Goal: Information Seeking & Learning: Find specific fact

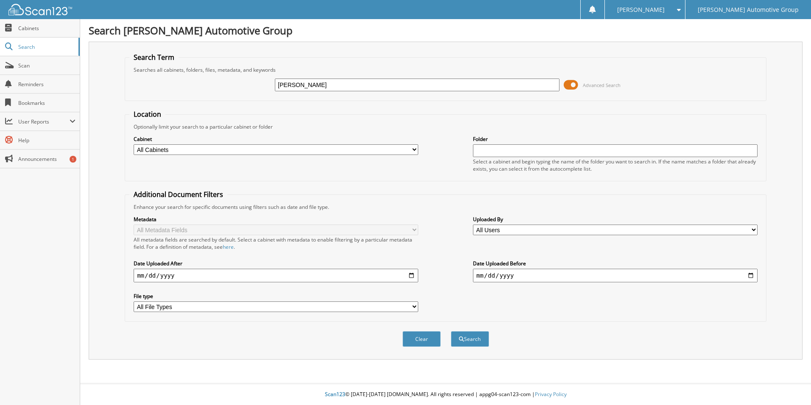
type input "[PERSON_NAME]"
click at [451, 331] on button "Search" at bounding box center [470, 339] width 38 height 16
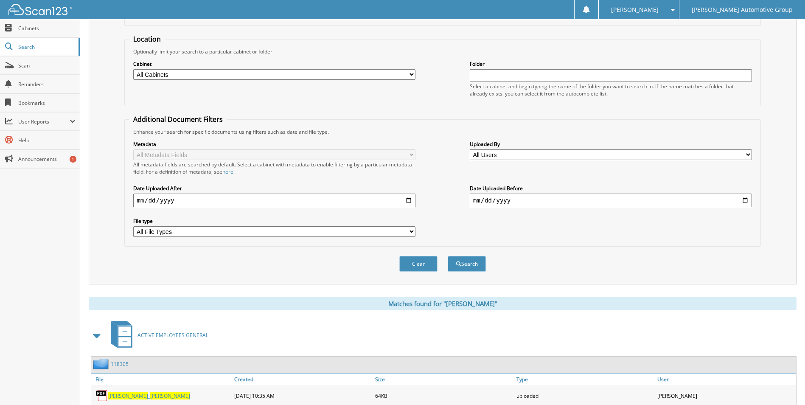
scroll to position [117, 0]
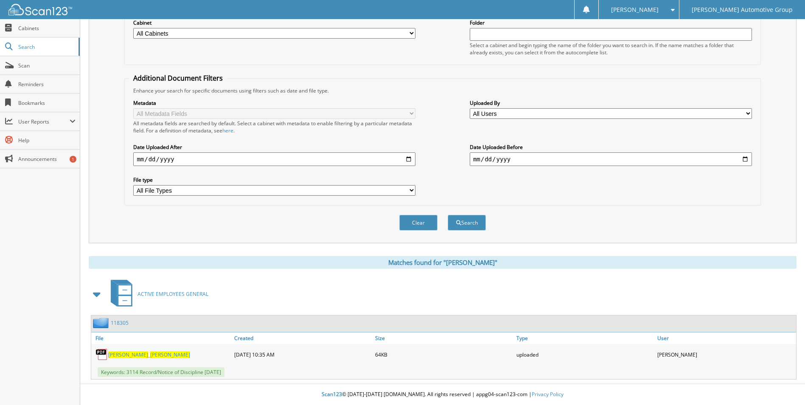
click at [126, 350] on div "[PERSON_NAME] _ [PERSON_NAME]" at bounding box center [161, 354] width 141 height 17
click at [125, 355] on span "[PERSON_NAME]" at bounding box center [128, 354] width 40 height 7
click at [119, 322] on link "118305" at bounding box center [120, 322] width 18 height 7
